Goal: Task Accomplishment & Management: Manage account settings

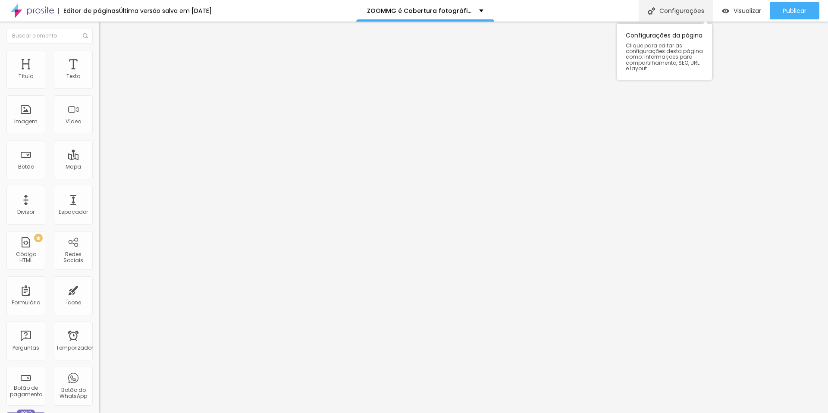
click at [659, 12] on font "Configurações" at bounding box center [681, 10] width 45 height 9
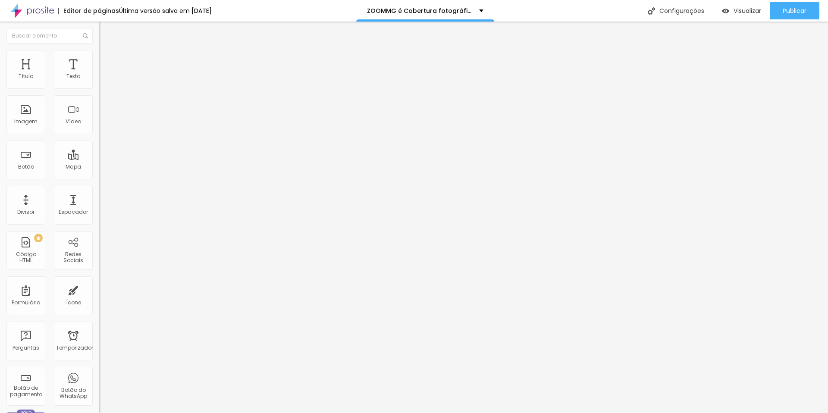
drag, startPoint x: 432, startPoint y: 169, endPoint x: 358, endPoint y: 169, distance: 74.6
drag, startPoint x: 343, startPoint y: 169, endPoint x: 429, endPoint y: 169, distance: 86.2
